Goal: Information Seeking & Learning: Check status

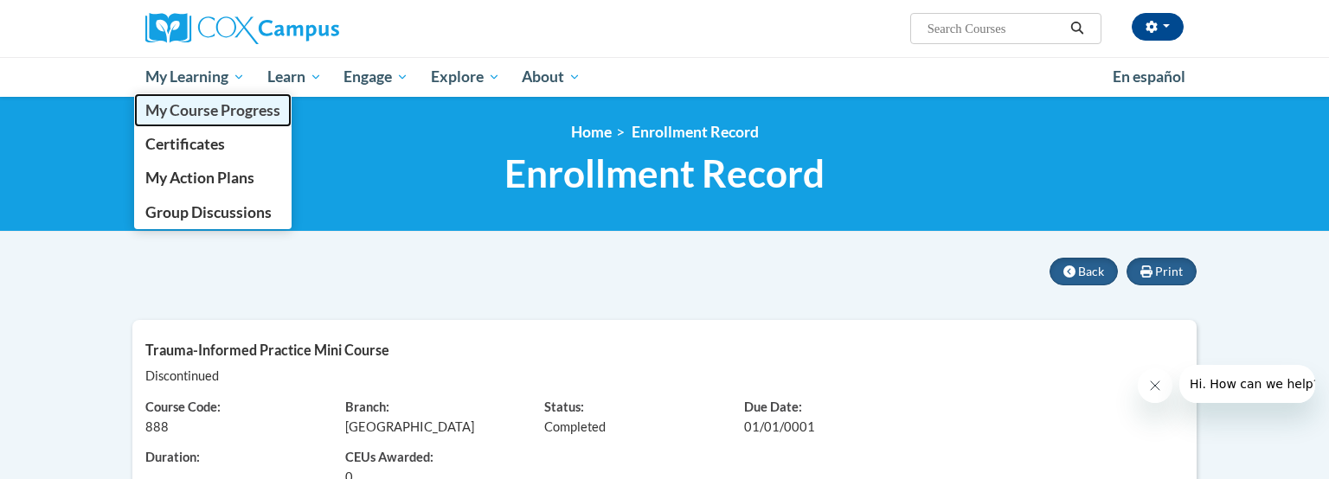
click at [190, 106] on span "My Course Progress" at bounding box center [212, 110] width 135 height 18
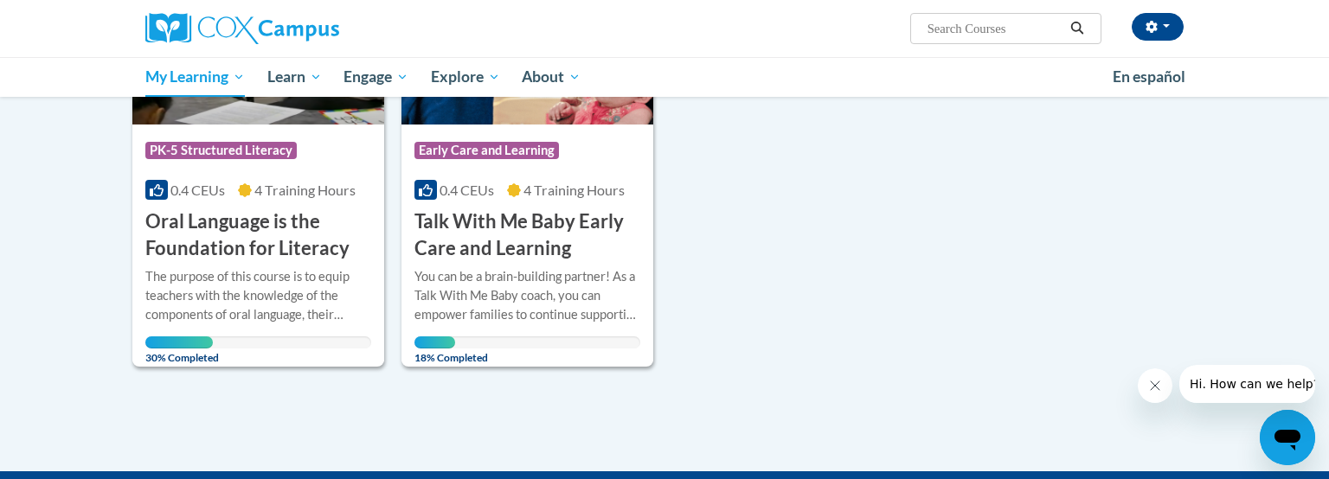
scroll to position [373, 0]
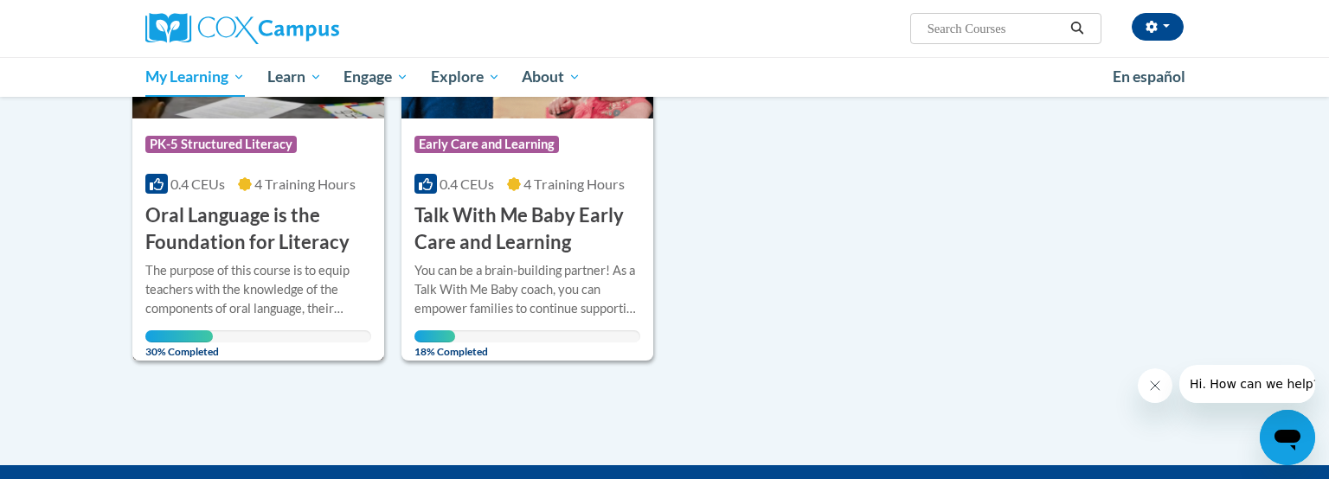
click at [185, 237] on h3 "Oral Language is the Foundation for Literacy" at bounding box center [258, 229] width 226 height 54
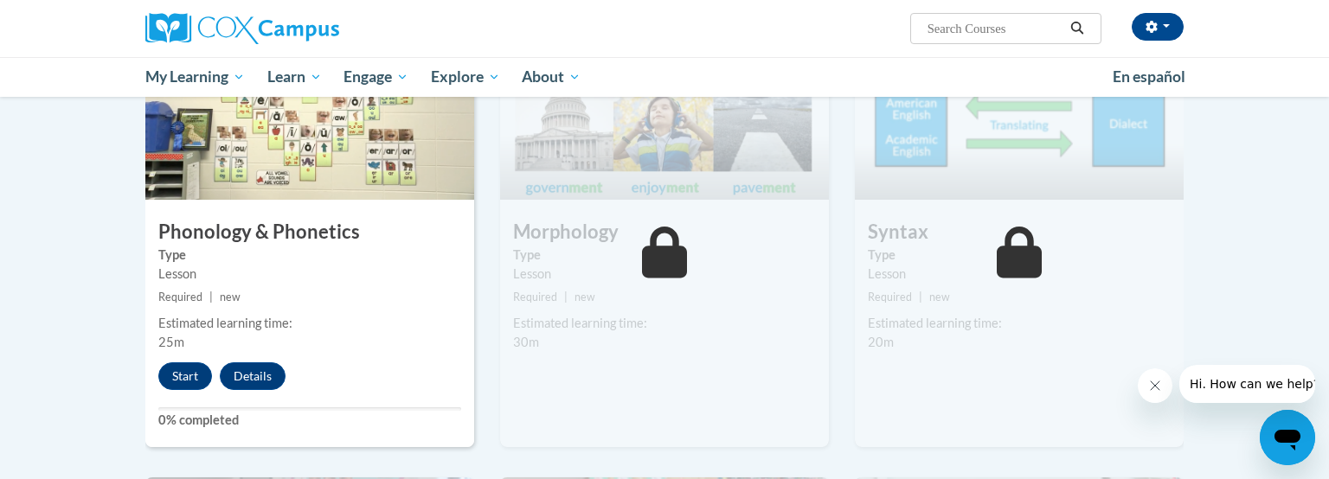
scroll to position [931, 0]
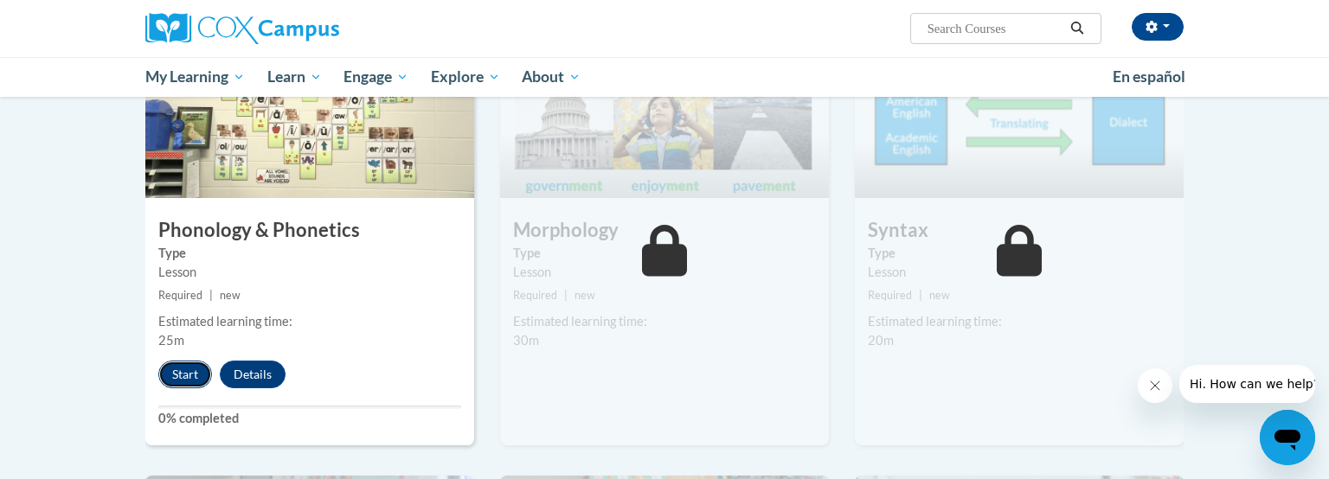
click at [191, 373] on button "Start" at bounding box center [185, 375] width 54 height 28
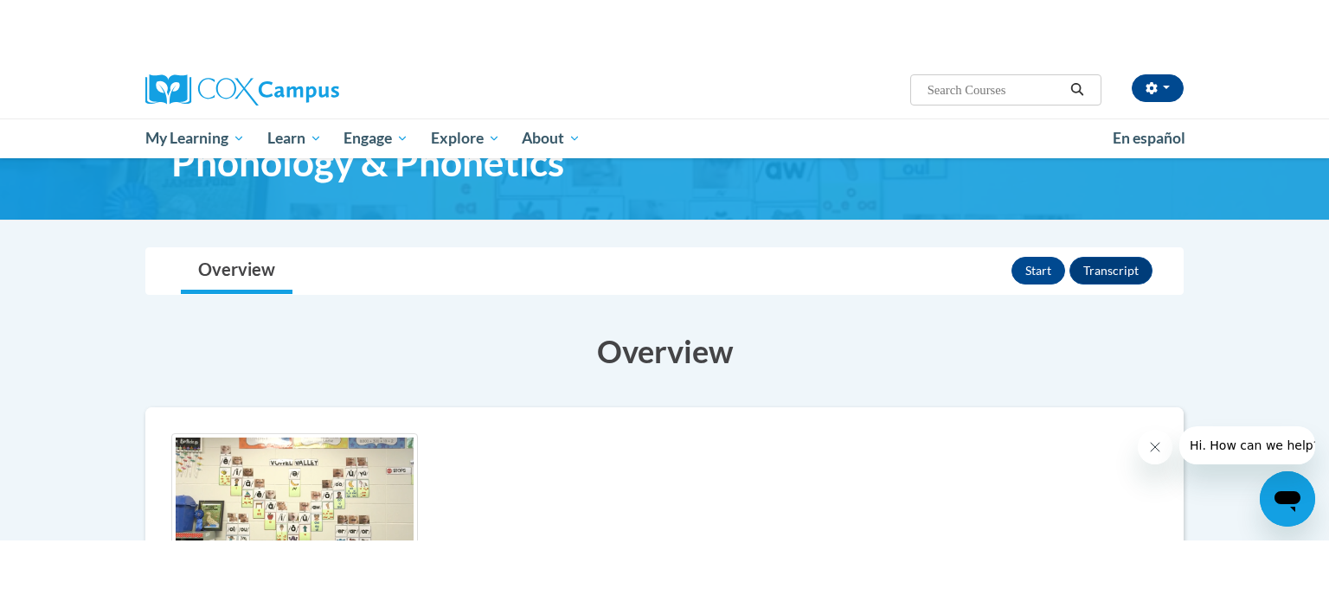
scroll to position [64, 0]
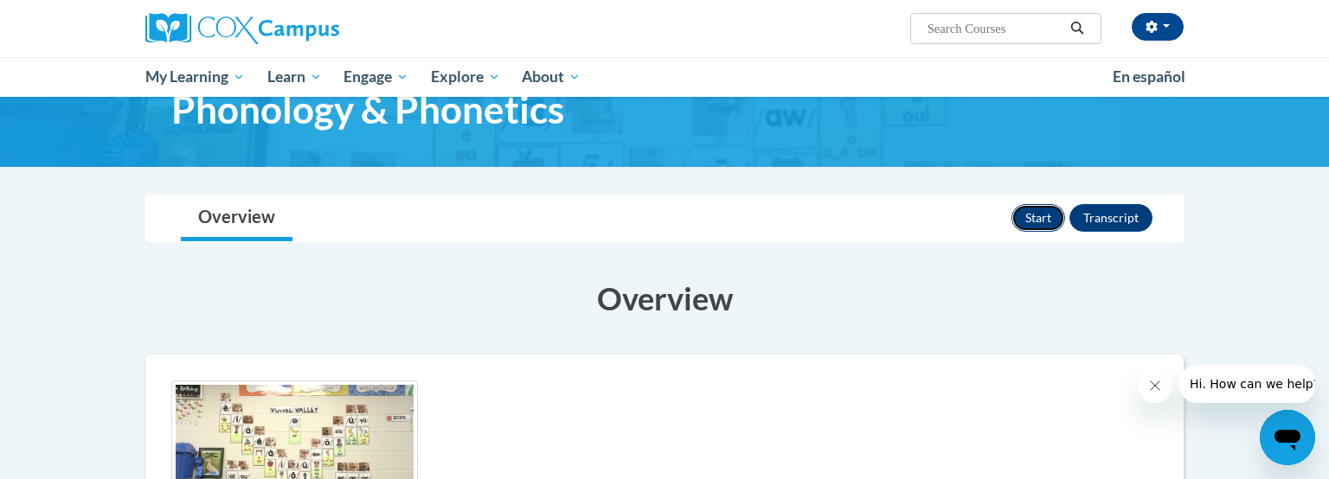
click at [1028, 216] on button "Start" at bounding box center [1038, 218] width 54 height 28
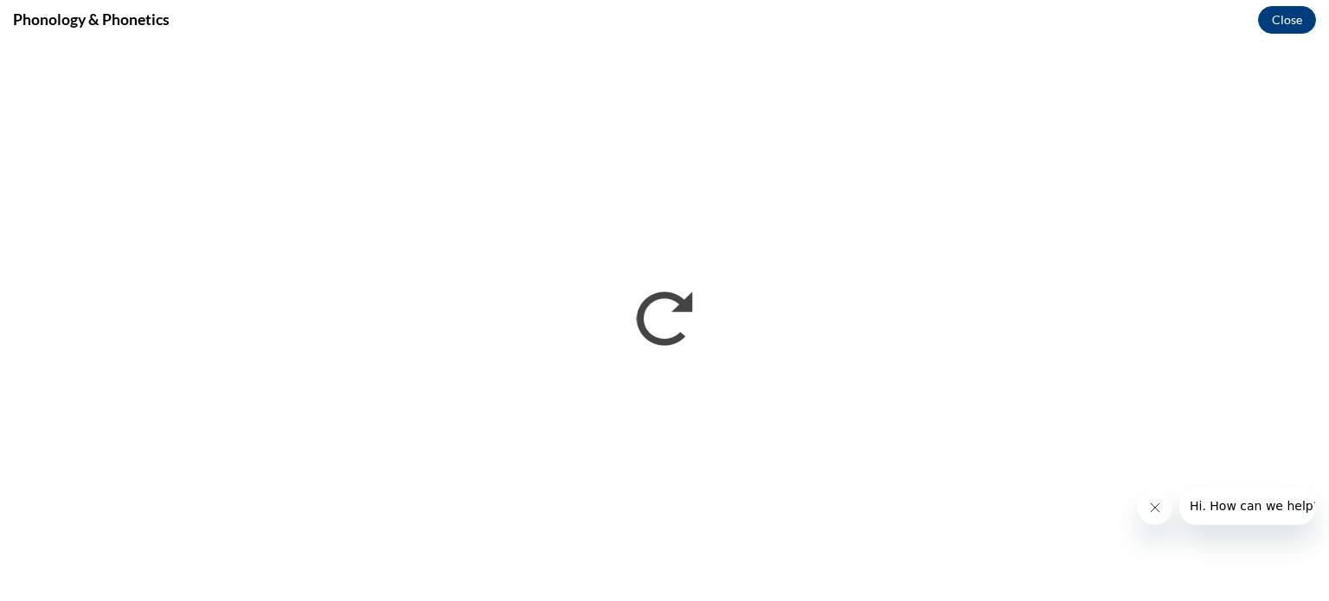
scroll to position [0, 0]
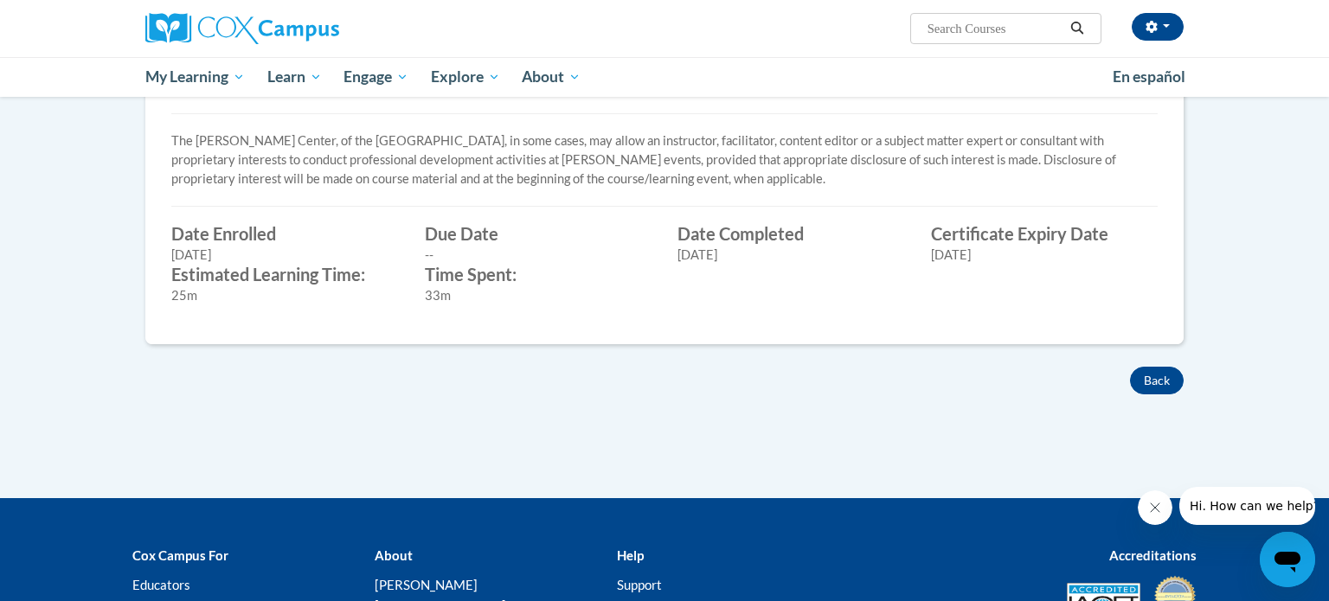
scroll to position [573, 0]
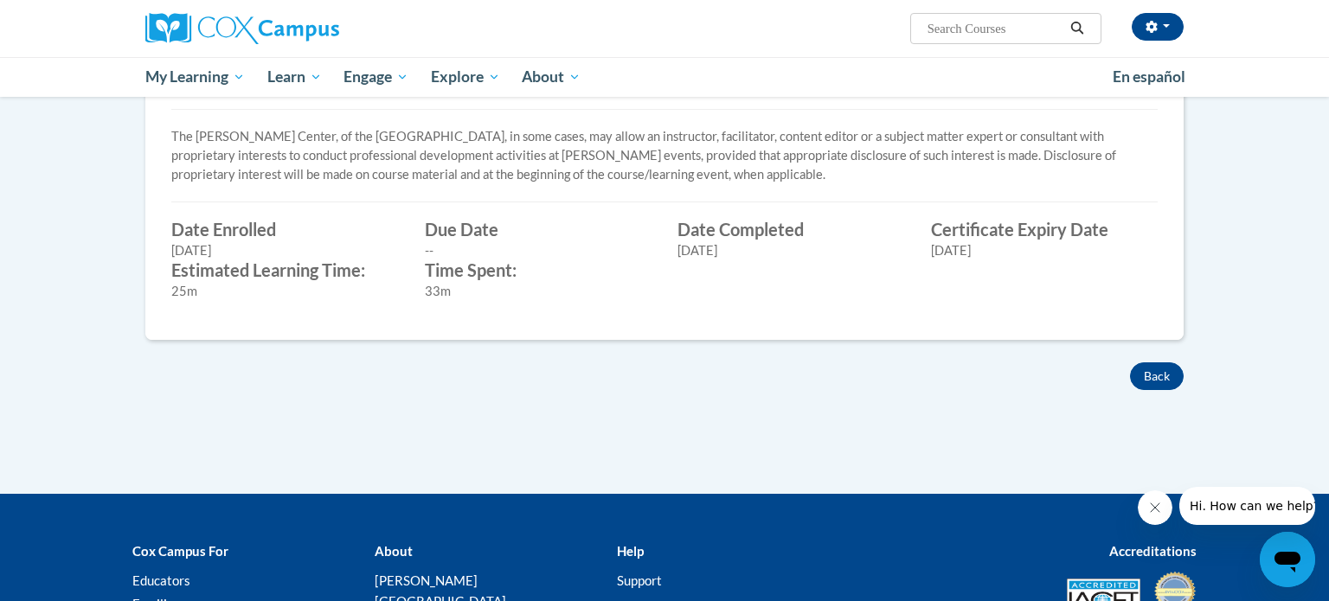
click at [1075, 229] on label "Certificate Expiry Date" at bounding box center [1044, 229] width 227 height 19
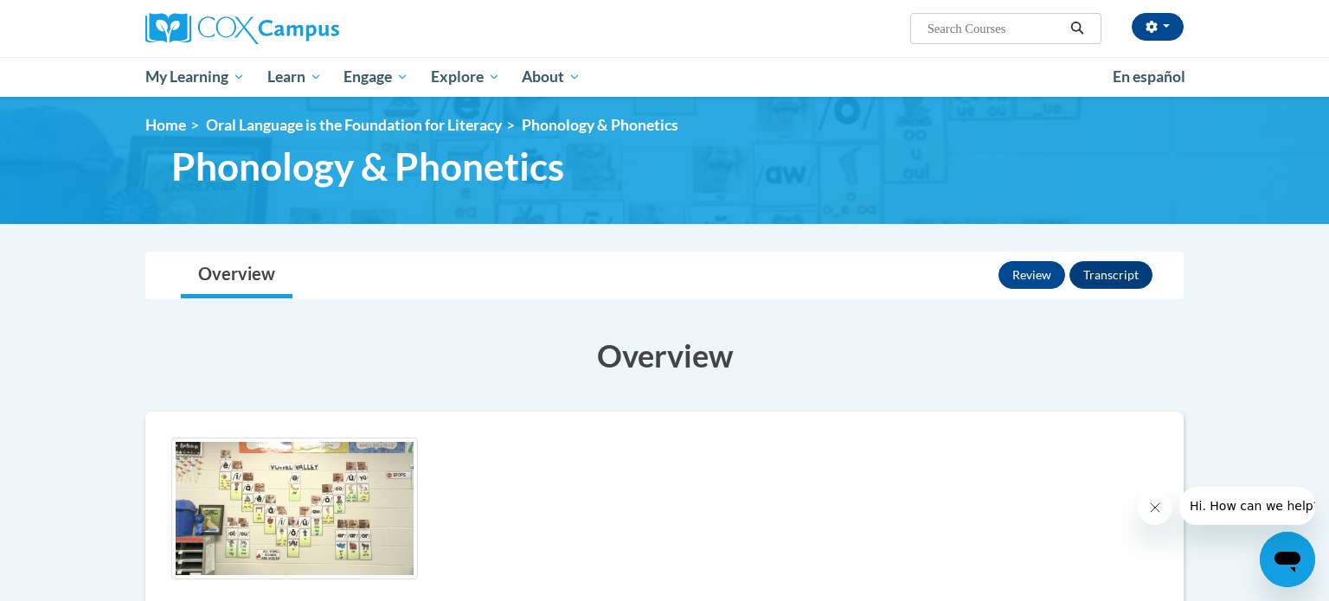
scroll to position [0, 0]
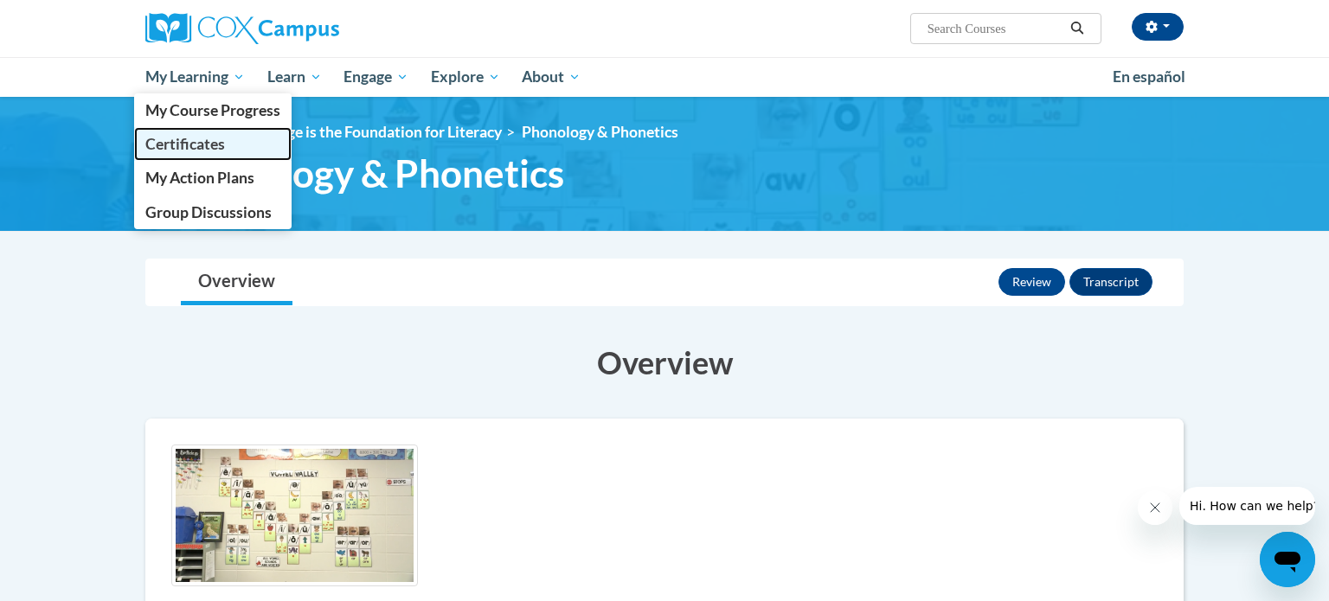
click at [189, 144] on span "Certificates" at bounding box center [185, 144] width 80 height 18
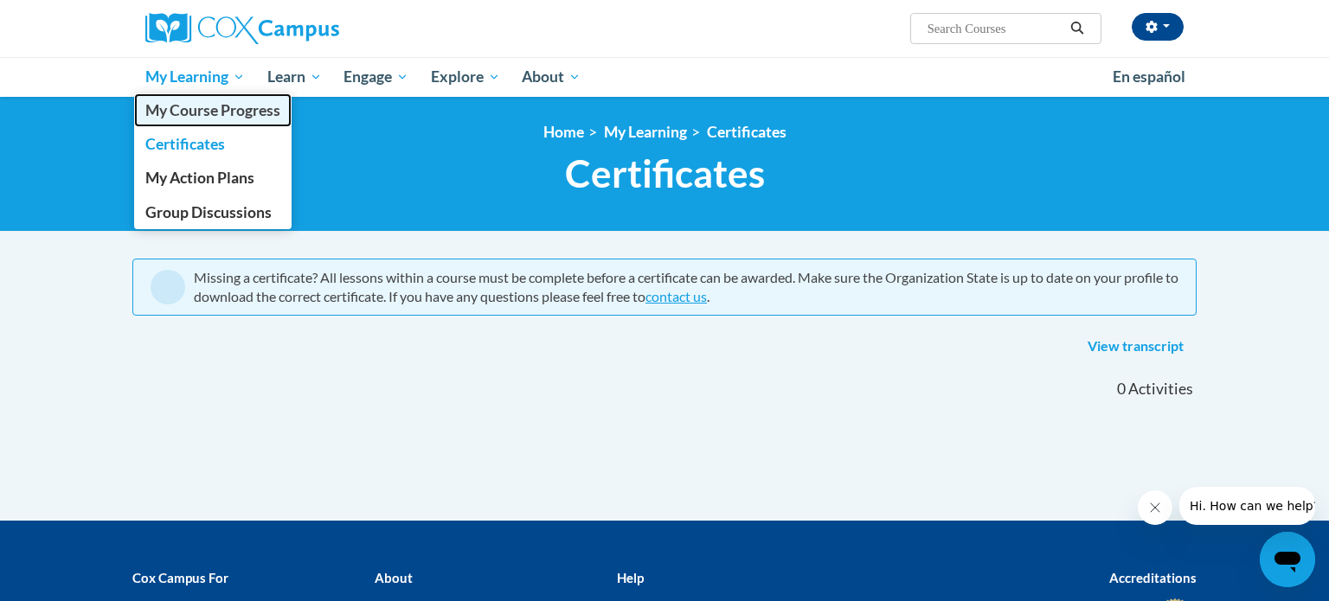
click at [227, 112] on span "My Course Progress" at bounding box center [212, 110] width 135 height 18
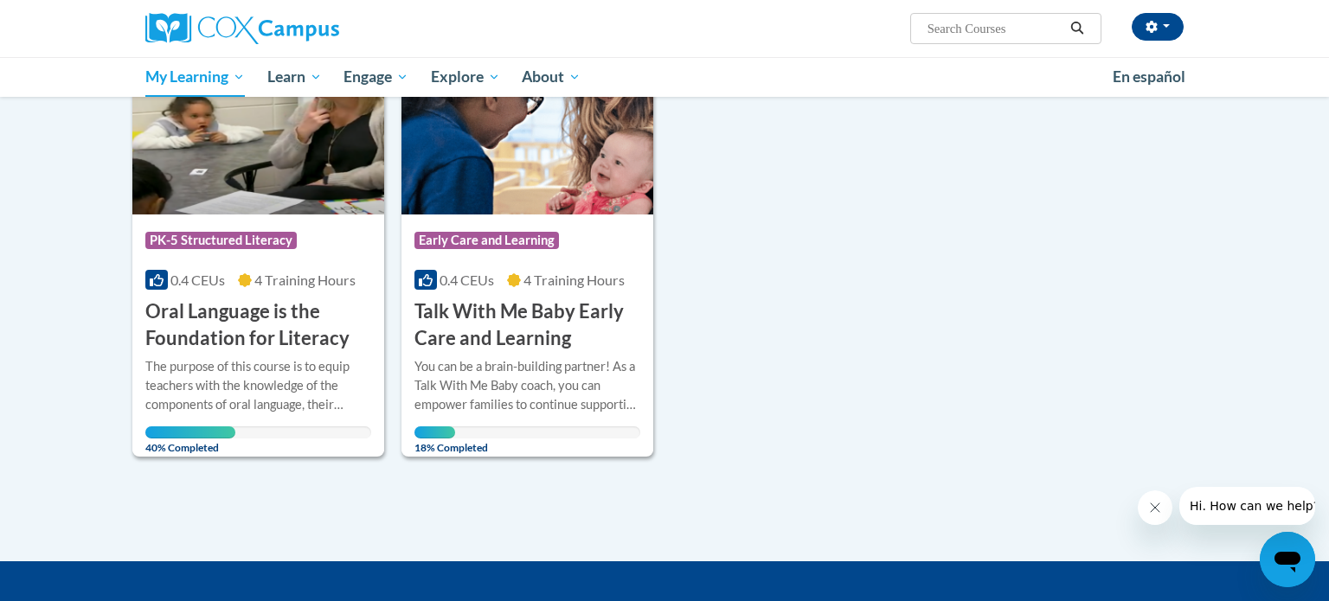
scroll to position [313, 0]
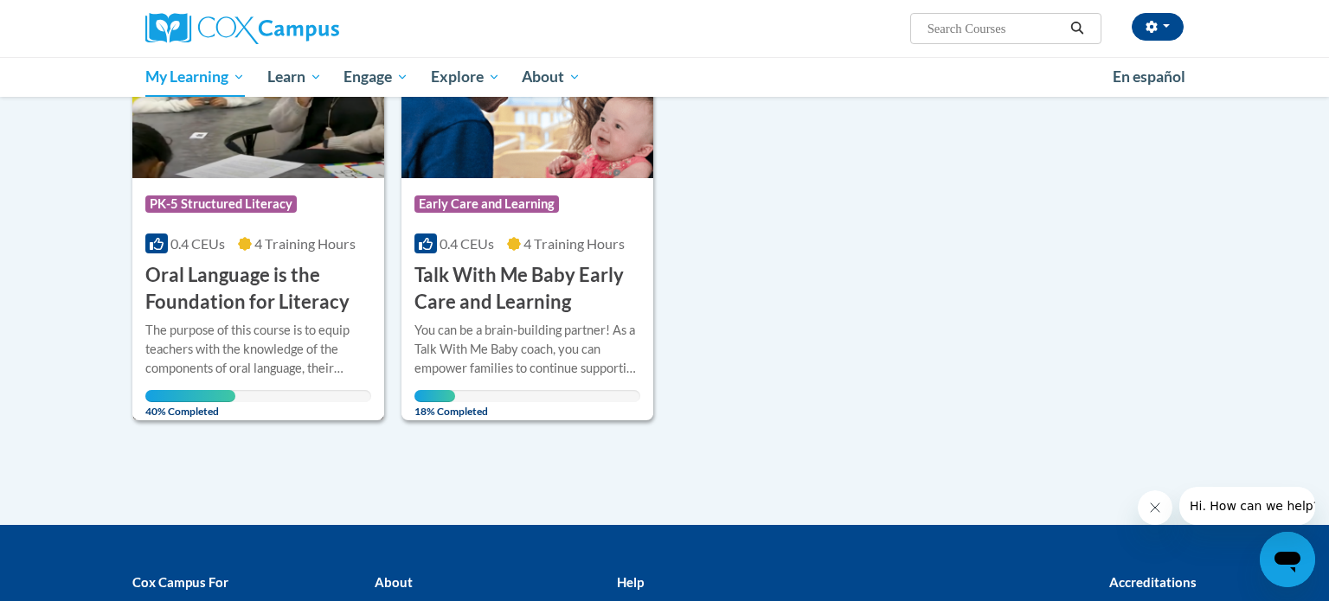
click at [215, 294] on h3 "Oral Language is the Foundation for Literacy" at bounding box center [258, 289] width 226 height 54
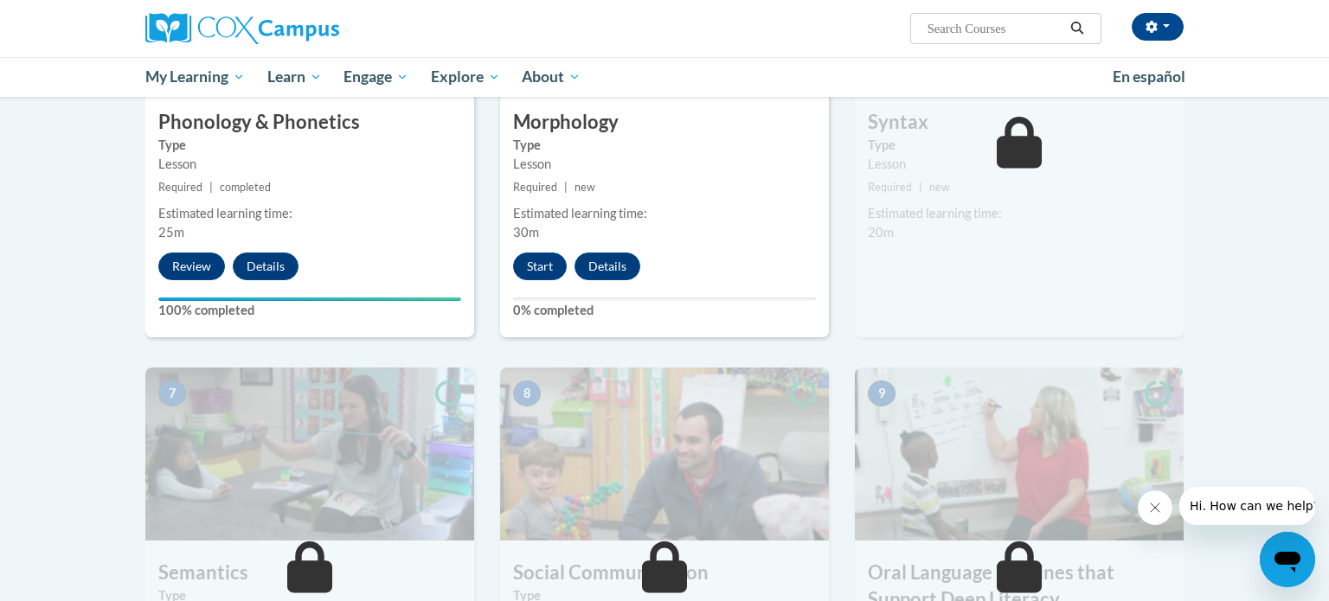
scroll to position [1042, 0]
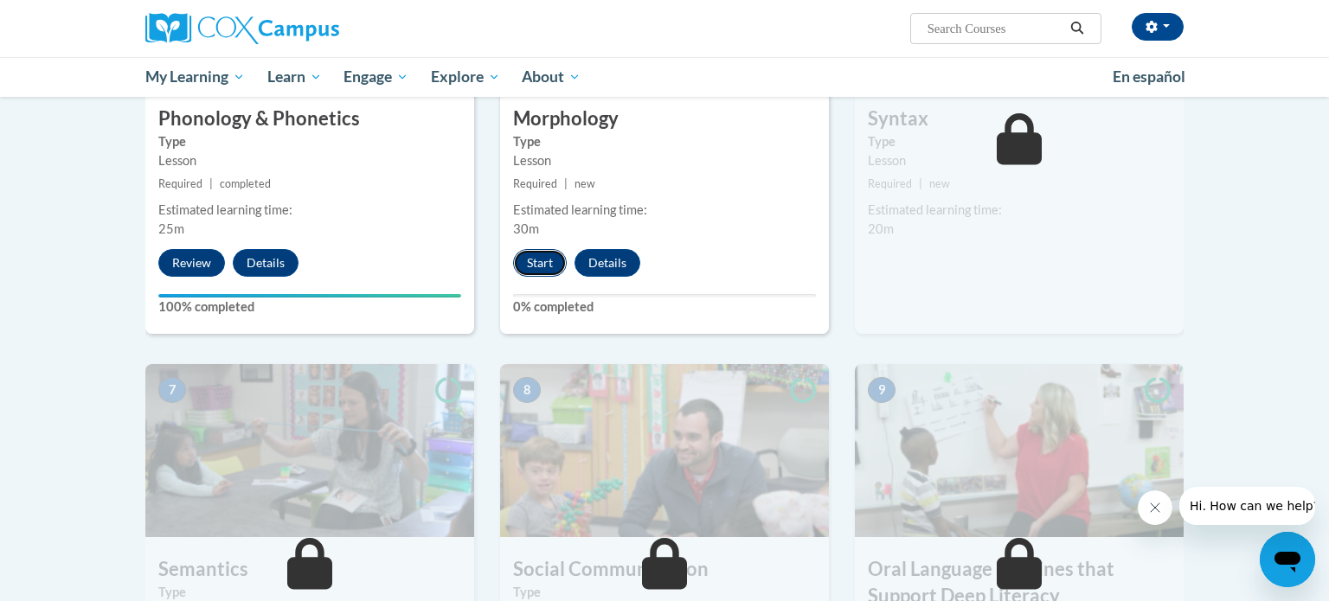
click at [536, 261] on button "Start" at bounding box center [540, 263] width 54 height 28
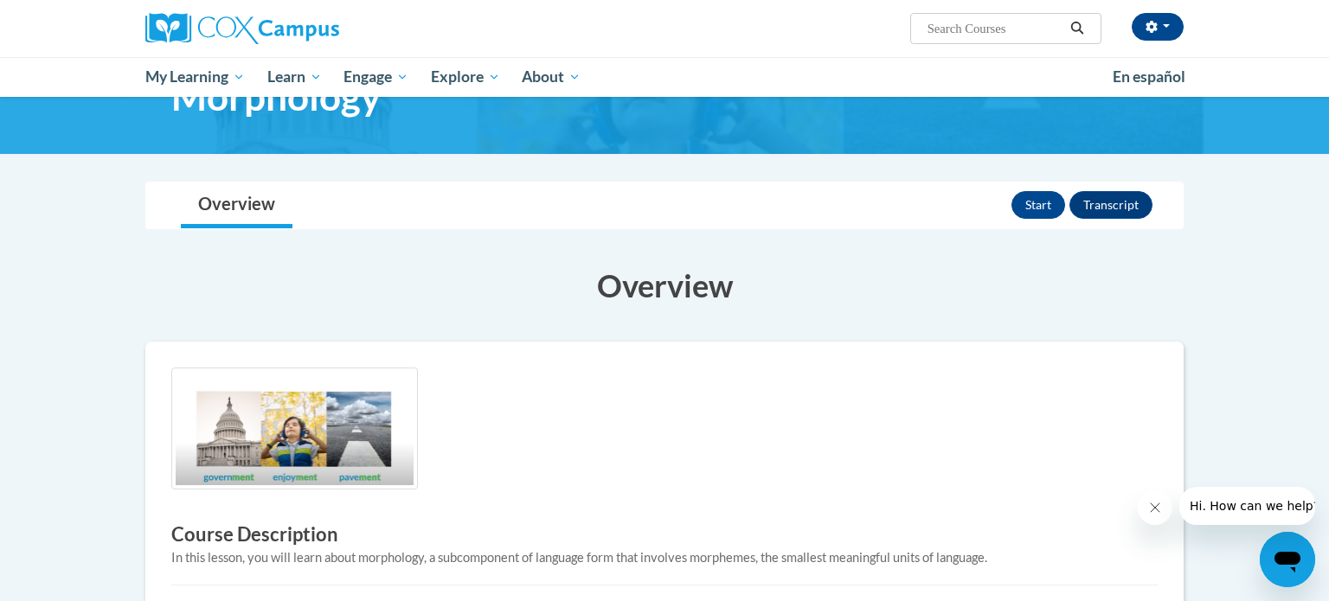
scroll to position [76, 0]
click at [1043, 203] on button "Start" at bounding box center [1038, 206] width 54 height 28
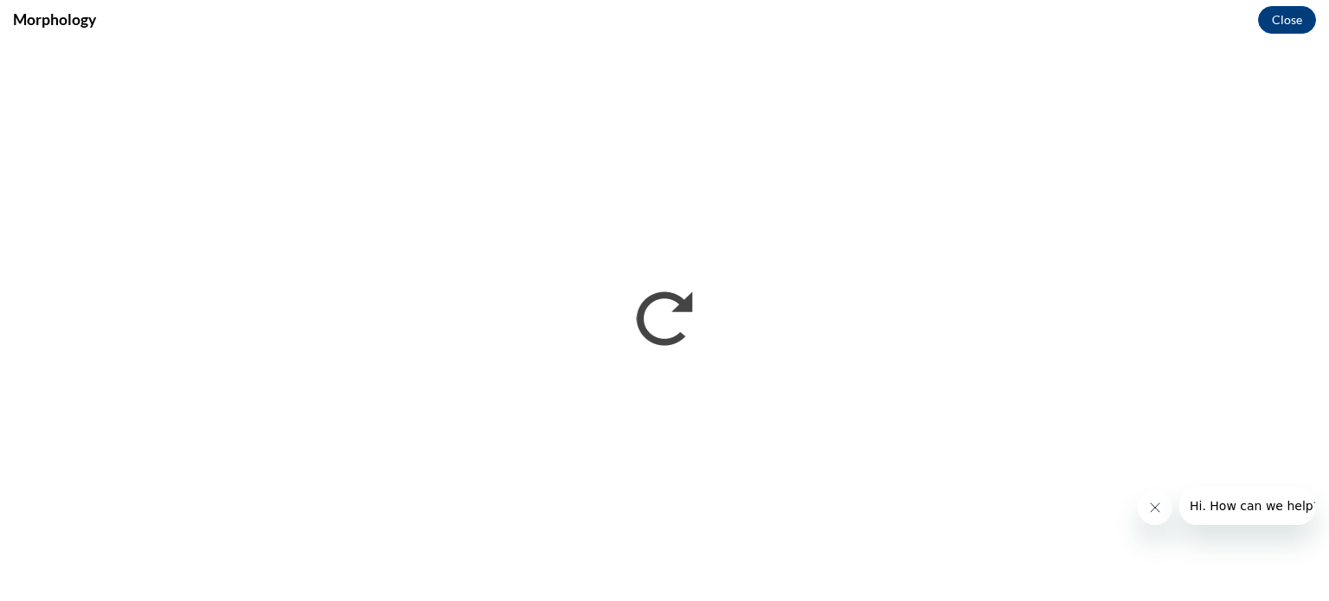
scroll to position [0, 0]
